Goal: Task Accomplishment & Management: Manage account settings

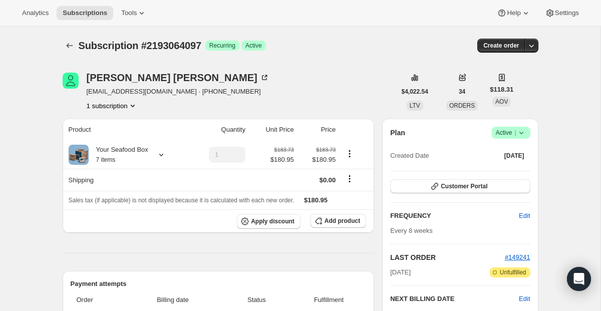
click at [67, 45] on icon "Subscriptions" at bounding box center [70, 46] width 10 height 10
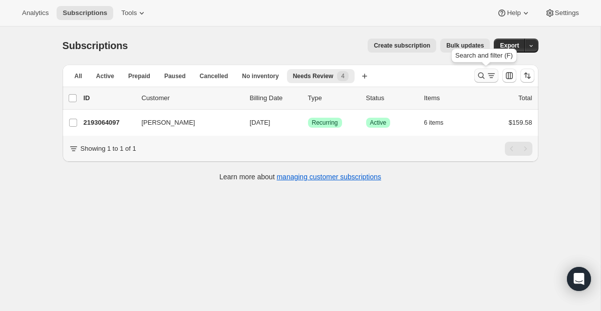
click at [494, 80] on icon "Search and filter results" at bounding box center [492, 76] width 10 height 10
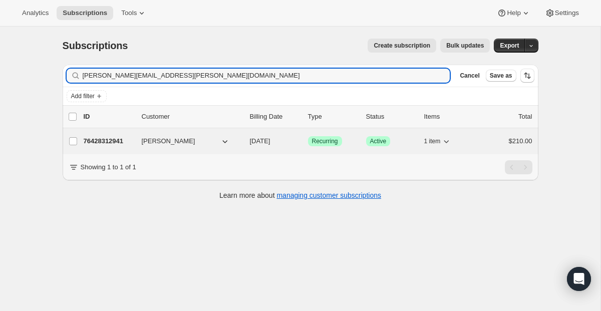
type input "[PERSON_NAME][EMAIL_ADDRESS][PERSON_NAME][DOMAIN_NAME]"
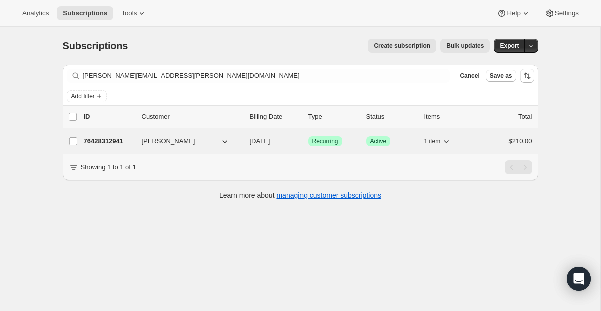
click at [323, 142] on span "Recurring" at bounding box center [325, 141] width 26 height 8
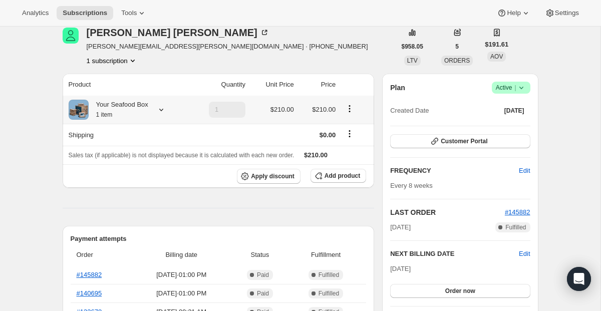
scroll to position [46, 0]
click at [327, 171] on button "Add product" at bounding box center [339, 175] width 56 height 14
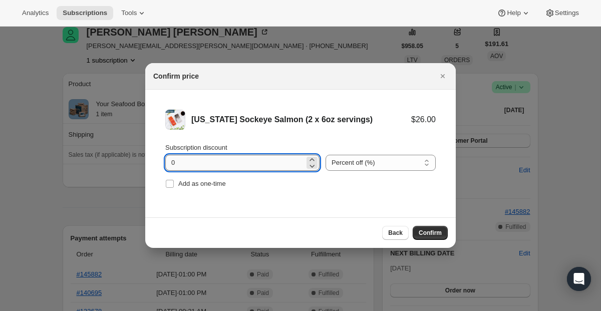
click at [227, 165] on input "0" at bounding box center [234, 163] width 139 height 16
type input "100"
click at [172, 184] on input "Add as one-time" at bounding box center [170, 184] width 8 height 8
checkbox input "true"
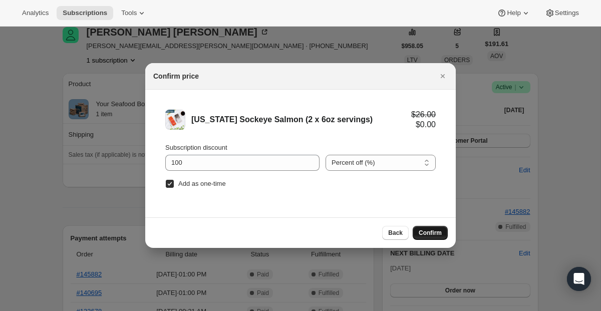
click at [415, 234] on button "Confirm" at bounding box center [430, 233] width 35 height 14
